Goal: Task Accomplishment & Management: Use online tool/utility

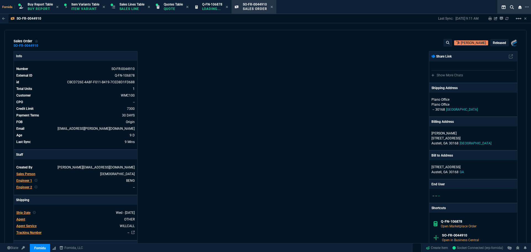
select select "1: BROV"
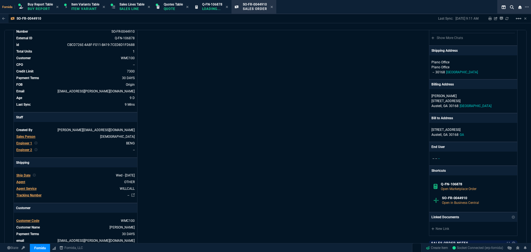
scroll to position [8, 0]
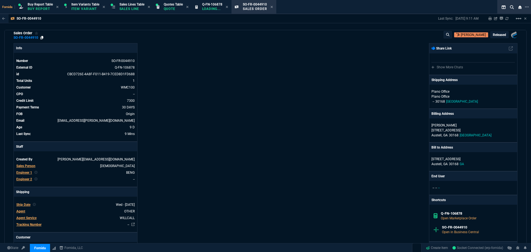
click at [41, 38] on icon at bounding box center [41, 37] width 3 height 3
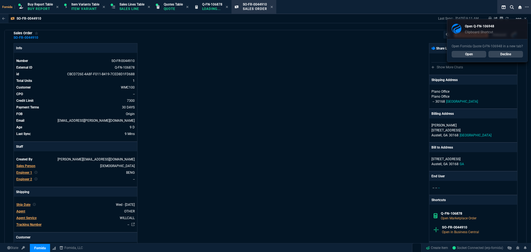
click at [183, 42] on div "sales order SO-FR-0044910 [PERSON_NAME] Released Fornida, LLC [STREET_ADDRESS] …" at bounding box center [265, 137] width 522 height 214
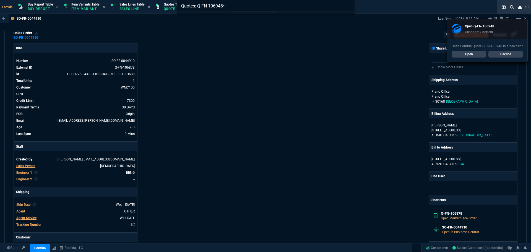
type input "Quotes: Q-FN-106948"
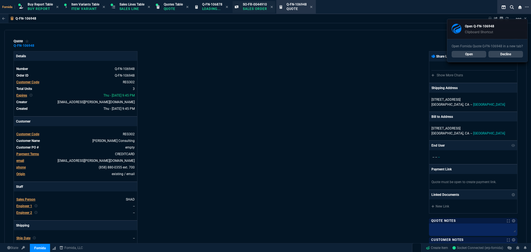
type input "17"
type input "305"
type input "17"
type input "549"
type input "17"
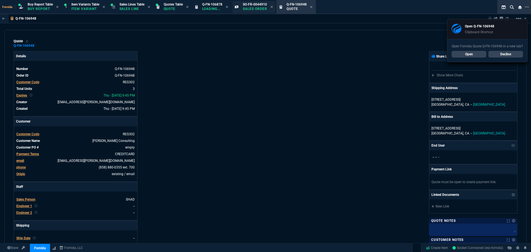
type input "777"
type input "22"
click at [273, 8] on icon at bounding box center [272, 6] width 2 height 3
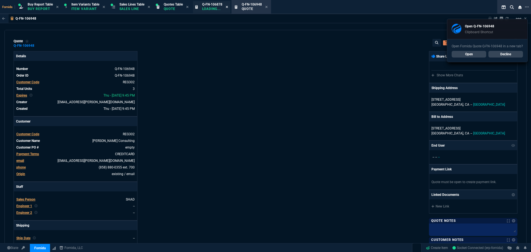
click at [228, 8] on icon at bounding box center [227, 6] width 2 height 3
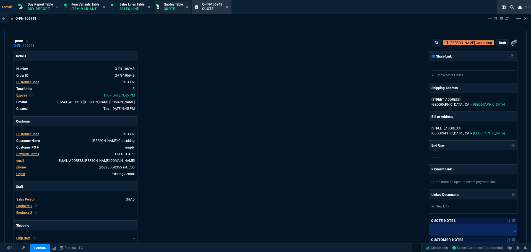
click at [189, 9] on fa-icon at bounding box center [187, 7] width 2 height 4
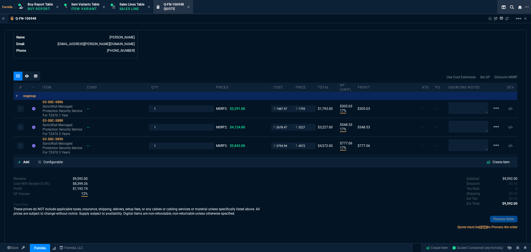
scroll to position [279, 0]
click at [25, 162] on p "Add" at bounding box center [26, 161] width 6 height 5
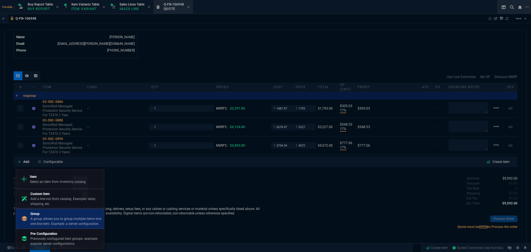
click at [88, 218] on p "A group allows you to group multiple items into one line item. Example: a serve…" at bounding box center [65, 221] width 71 height 10
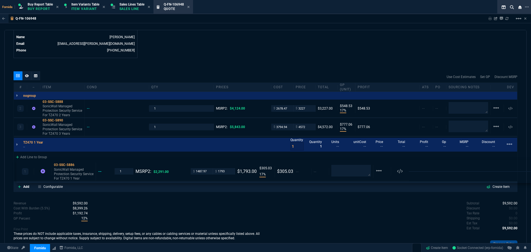
drag, startPoint x: 60, startPoint y: 109, endPoint x: 59, endPoint y: 166, distance: 56.7
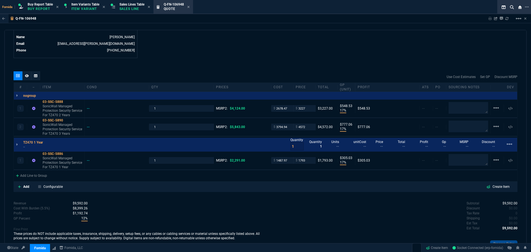
type input "17"
type input "305"
type input "22"
click at [24, 189] on p "Add" at bounding box center [26, 186] width 6 height 5
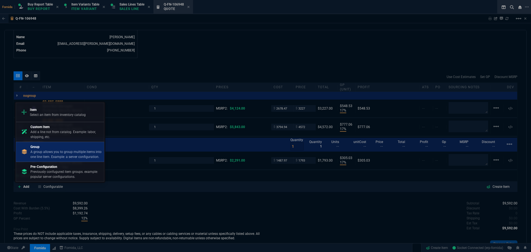
click at [43, 156] on p "A group allows you to group multiple items into one line item. Example: a serve…" at bounding box center [65, 154] width 71 height 10
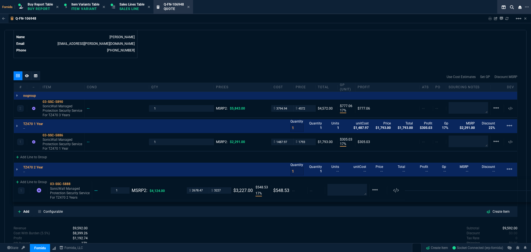
drag, startPoint x: 74, startPoint y: 149, endPoint x: 69, endPoint y: 192, distance: 42.9
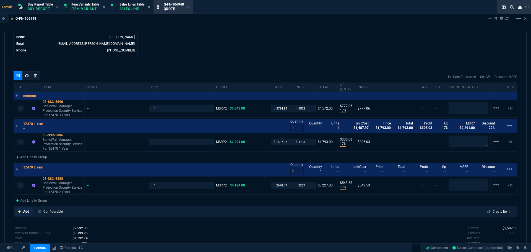
type input "17"
type input "549"
type input "22"
click at [25, 213] on p "Add" at bounding box center [26, 211] width 6 height 5
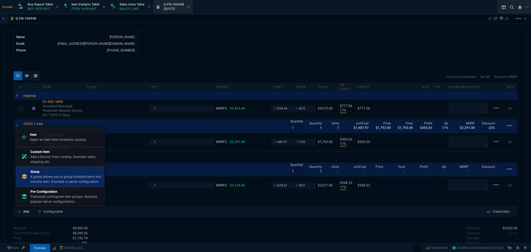
click at [44, 173] on p "Group" at bounding box center [65, 171] width 71 height 5
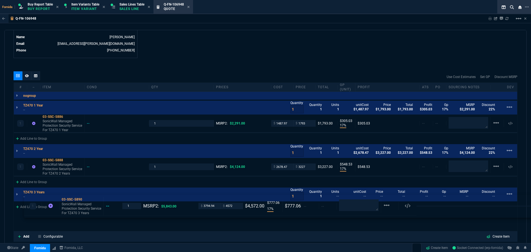
drag, startPoint x: 58, startPoint y: 115, endPoint x: 68, endPoint y: 211, distance: 97.3
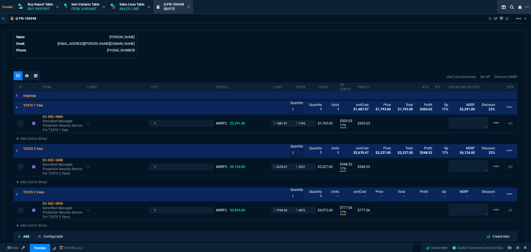
type input "17"
type input "777"
type input "22"
click at [49, 191] on icon at bounding box center [47, 192] width 3 height 3
click at [46, 149] on icon at bounding box center [45, 148] width 3 height 3
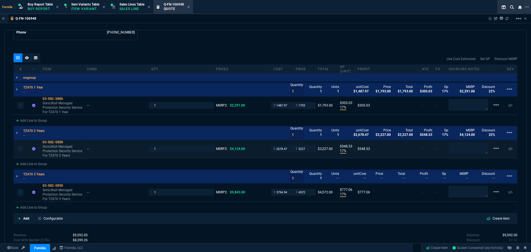
scroll to position [306, 0]
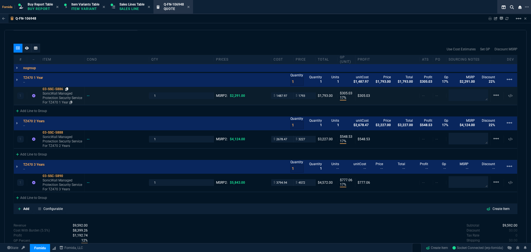
click at [67, 90] on icon at bounding box center [66, 88] width 3 height 3
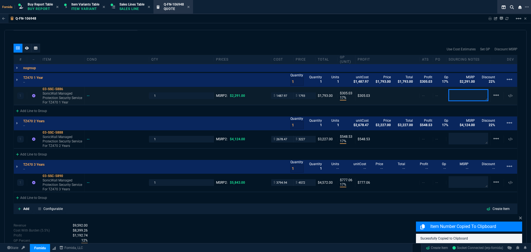
click at [452, 92] on textarea at bounding box center [469, 95] width 40 height 12
type textarea "ED"
click at [461, 140] on textarea at bounding box center [469, 139] width 40 height 12
type textarea "ED"
click at [463, 178] on textarea at bounding box center [469, 182] width 40 height 12
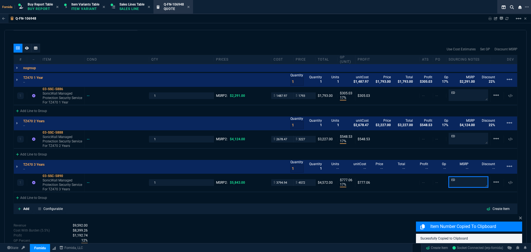
type textarea "ED"
click at [312, 30] on div "Q-FN-106948 Sharing Q-FN-106948 Link Dev Link Share on Teams linear_scale quote…" at bounding box center [265, 142] width 531 height 257
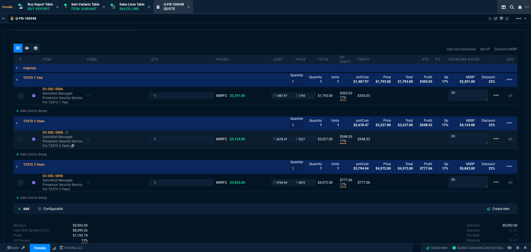
click at [55, 141] on p "SonicWall Managed Protection Security Service For TZ470 2 Years" at bounding box center [63, 141] width 40 height 13
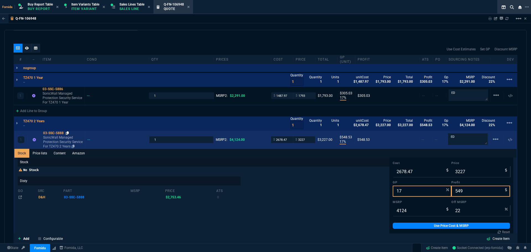
click at [67, 134] on icon at bounding box center [67, 132] width 3 height 3
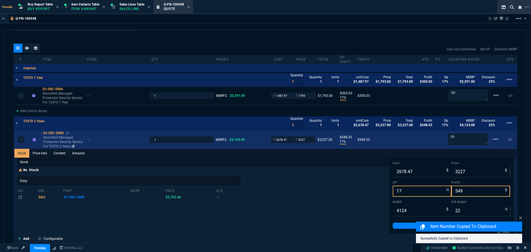
click at [55, 138] on p "SonicWall Managed Protection Security Service For TZ470 2 Years" at bounding box center [63, 141] width 40 height 13
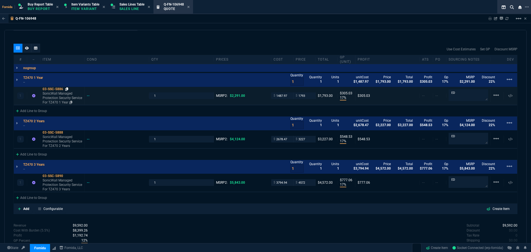
click at [68, 90] on icon at bounding box center [66, 88] width 3 height 3
drag, startPoint x: 68, startPoint y: 177, endPoint x: 48, endPoint y: 174, distance: 20.1
click at [68, 177] on icon at bounding box center [66, 175] width 3 height 3
drag, startPoint x: 128, startPoint y: 12, endPoint x: 189, endPoint y: 11, distance: 60.9
click at [128, 12] on div "Sales Lines Table Sales Line" at bounding box center [131, 7] width 43 height 12
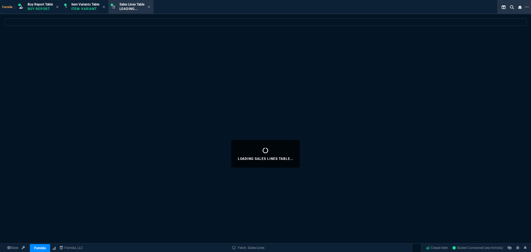
select select
